Goal: Transaction & Acquisition: Obtain resource

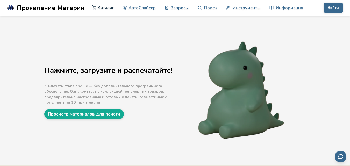
click at [102, 9] on font "Каталог" at bounding box center [106, 7] width 16 height 6
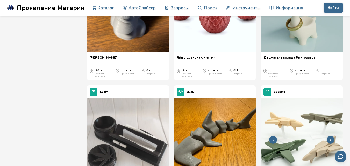
scroll to position [622, 0]
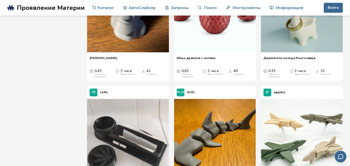
click at [308, 52] on img at bounding box center [302, 11] width 82 height 82
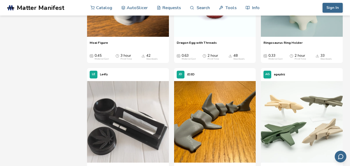
scroll to position [638, 0]
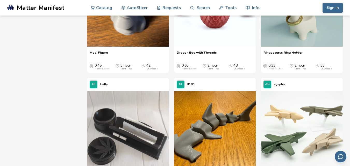
click at [282, 52] on span "Ringosaurus Ring Holder" at bounding box center [283, 55] width 39 height 8
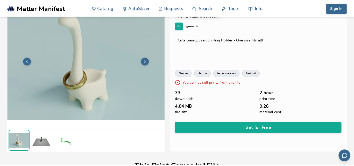
scroll to position [38, 0]
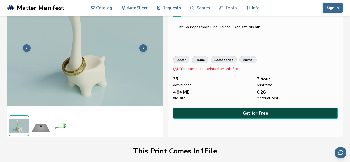
click at [266, 114] on button "Get for Free" at bounding box center [255, 113] width 165 height 11
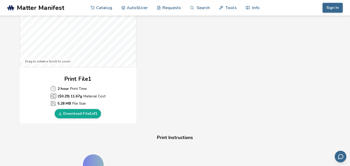
scroll to position [207, 0]
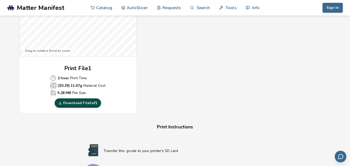
click at [80, 103] on link "Download File 1 of 1" at bounding box center [78, 103] width 46 height 9
